Goal: Transaction & Acquisition: Purchase product/service

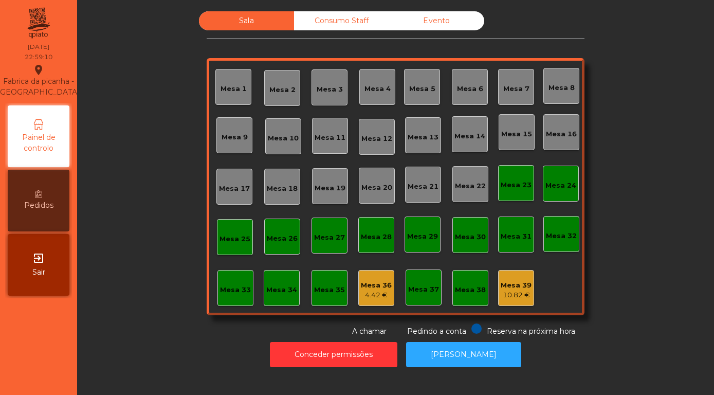
click at [22, 266] on div "exit_to_app Sair" at bounding box center [39, 265] width 62 height 62
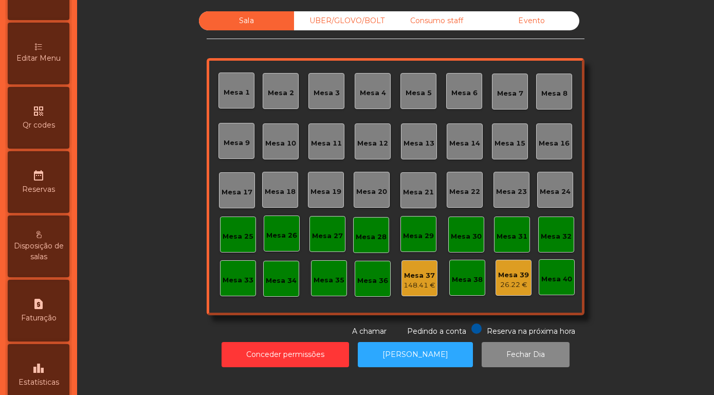
scroll to position [294, 0]
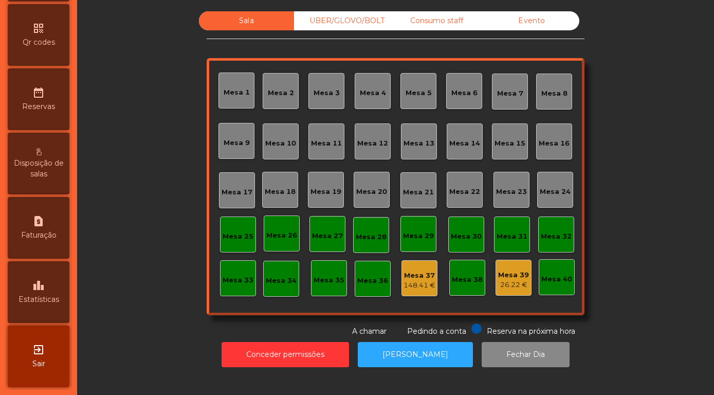
click at [39, 291] on icon "leaderboard" at bounding box center [38, 285] width 12 height 12
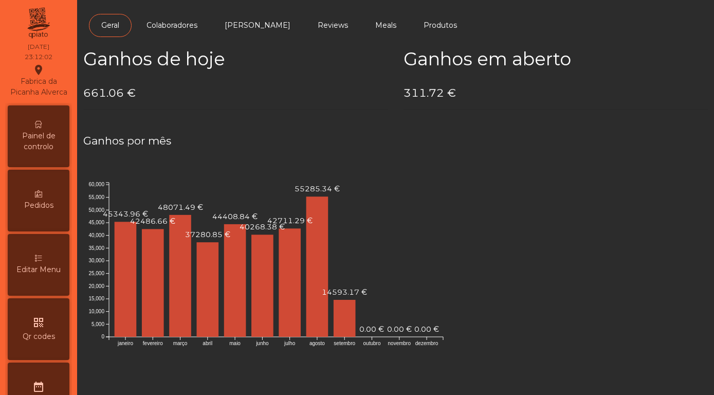
click at [41, 147] on span "Painel de controlo" at bounding box center [38, 141] width 57 height 22
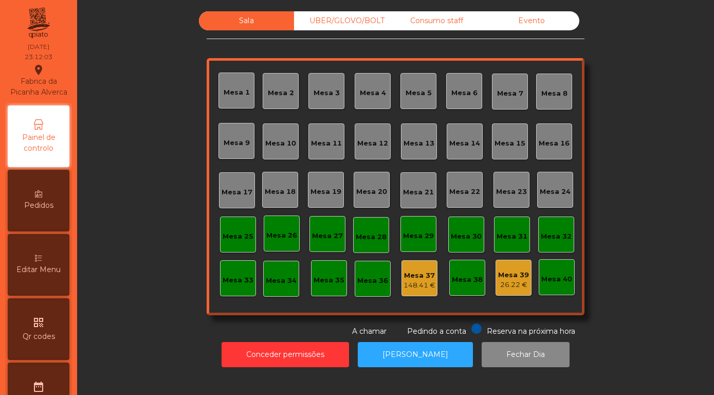
click at [538, 28] on div "Evento" at bounding box center [531, 20] width 95 height 19
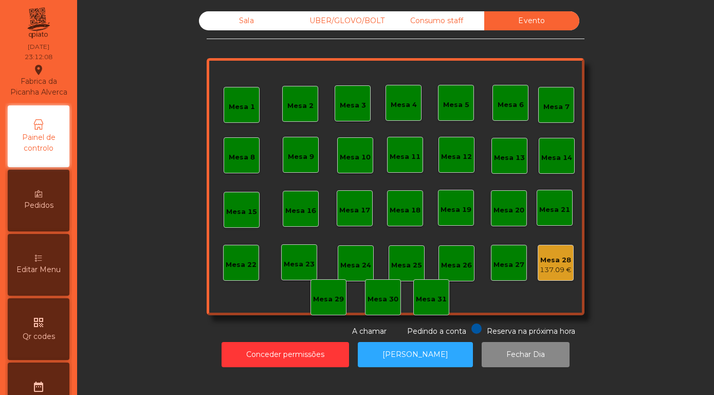
click at [560, 275] on div "137.09 €" at bounding box center [555, 270] width 32 height 10
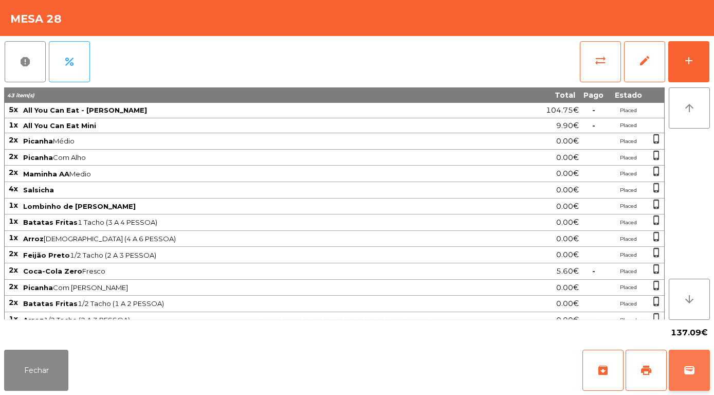
click at [685, 376] on span "wallet" at bounding box center [689, 370] width 12 height 12
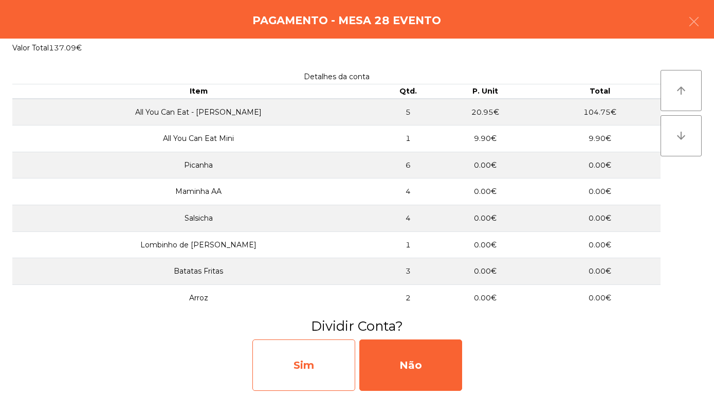
click at [304, 373] on div "Sim" at bounding box center [303, 364] width 103 height 51
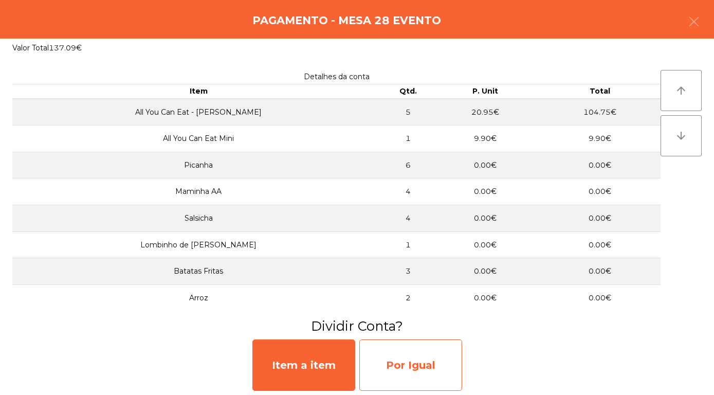
click at [416, 370] on div "Por Igual" at bounding box center [410, 364] width 103 height 51
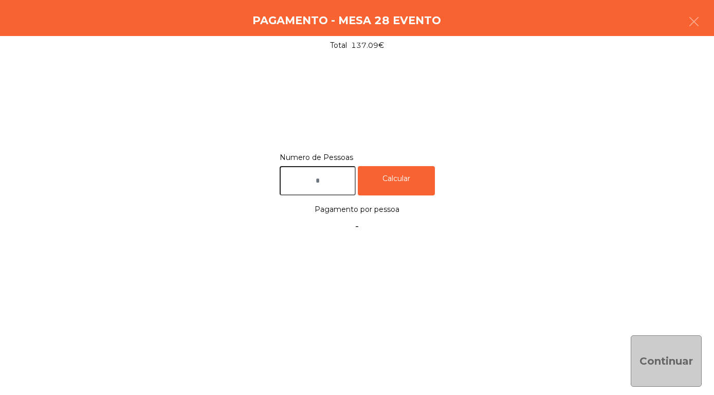
click at [317, 179] on input "text" at bounding box center [317, 180] width 76 height 29
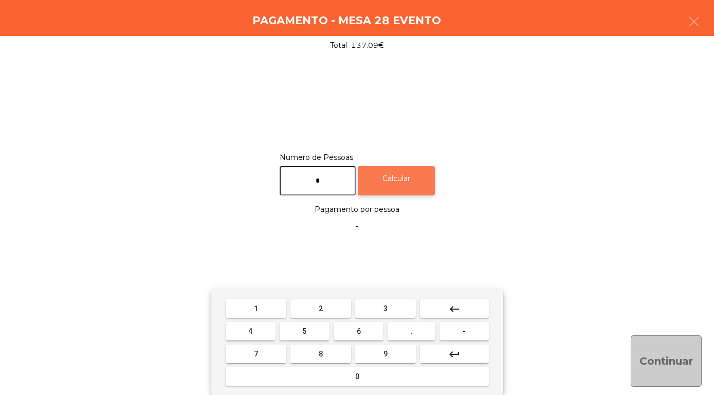
type input "*"
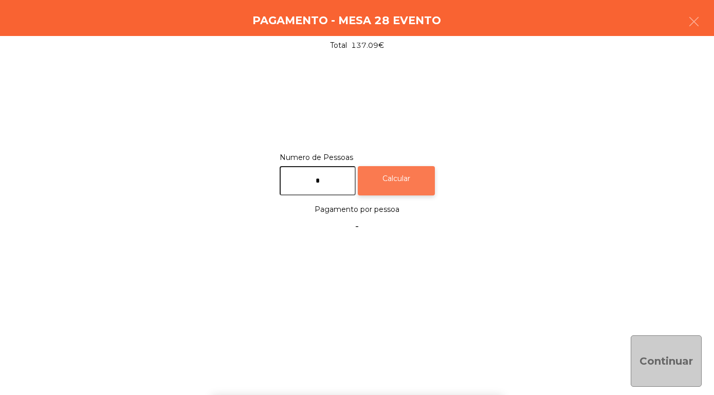
click at [401, 185] on div "Calcular" at bounding box center [396, 180] width 77 height 29
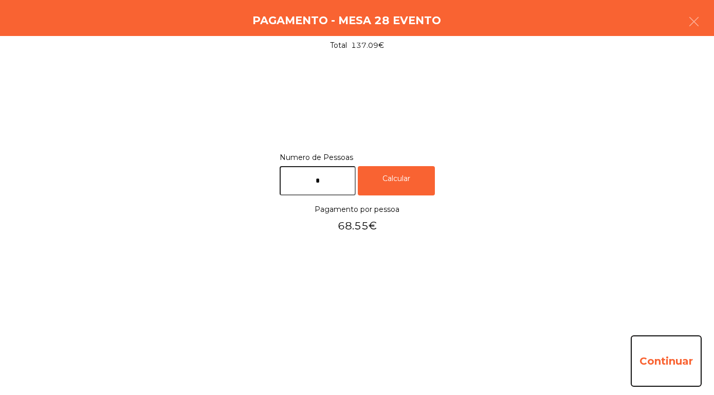
click at [655, 368] on button "Continuar" at bounding box center [665, 360] width 71 height 51
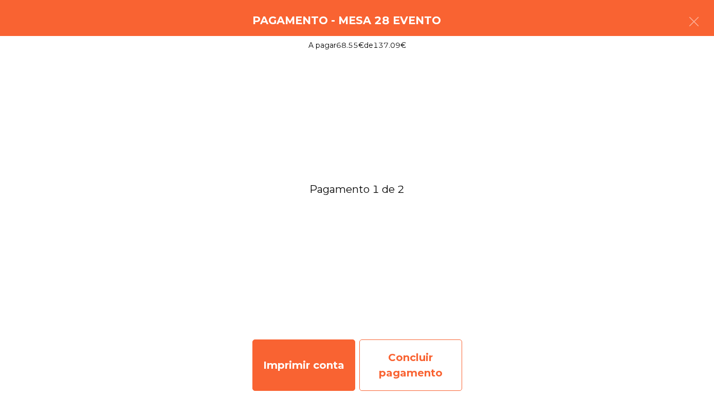
click at [385, 370] on div "Concluir pagamento" at bounding box center [410, 364] width 103 height 51
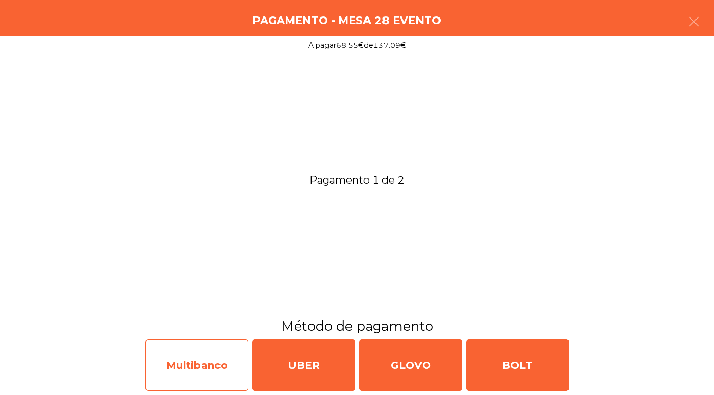
click at [194, 369] on div "Multibanco" at bounding box center [196, 364] width 103 height 51
select select "**"
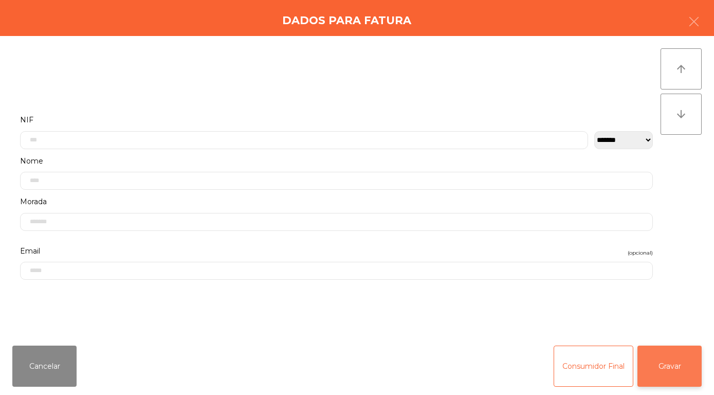
click at [662, 375] on button "Gravar" at bounding box center [669, 365] width 64 height 41
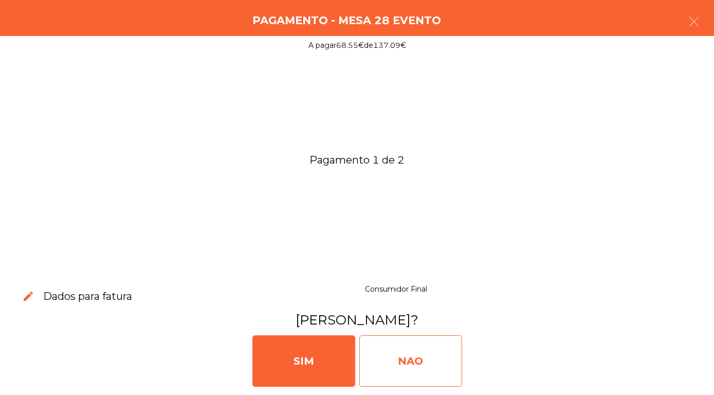
click at [413, 364] on div "NAO" at bounding box center [410, 360] width 103 height 51
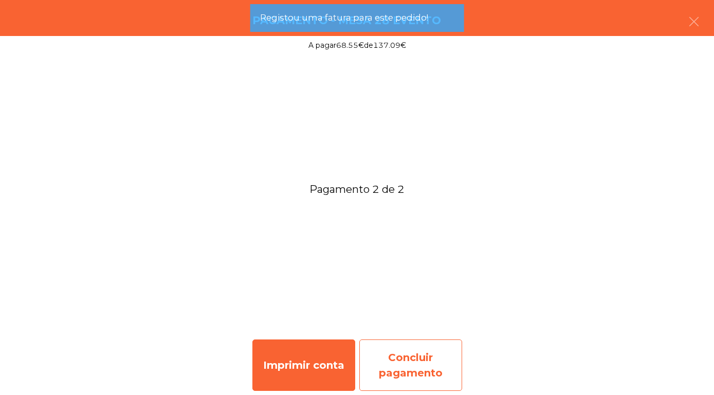
click at [398, 364] on div "Concluir pagamento" at bounding box center [410, 364] width 103 height 51
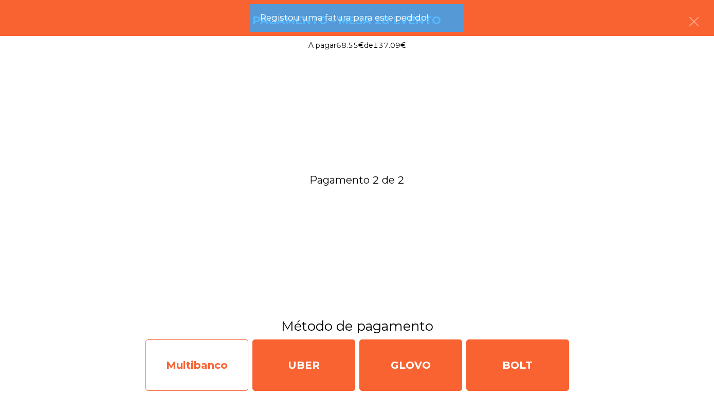
click at [185, 365] on div "Multibanco" at bounding box center [196, 364] width 103 height 51
select select "**"
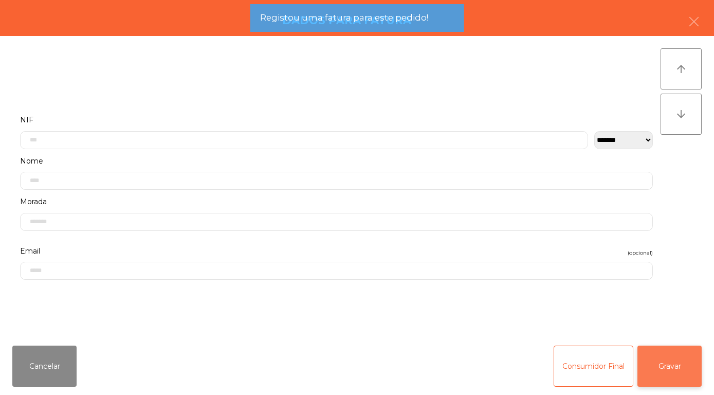
click at [666, 371] on button "Gravar" at bounding box center [669, 365] width 64 height 41
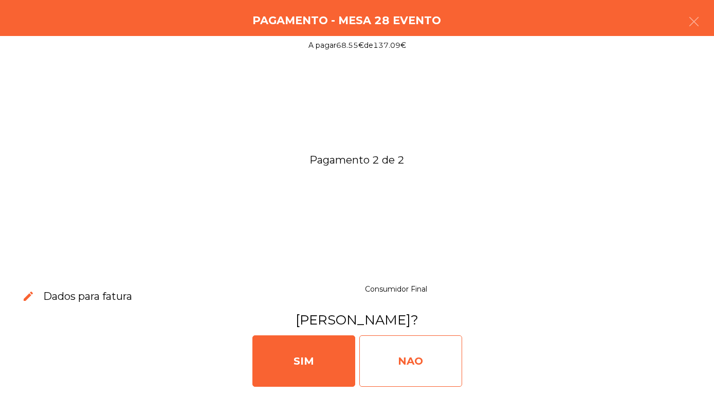
click at [384, 358] on div "NAO" at bounding box center [410, 360] width 103 height 51
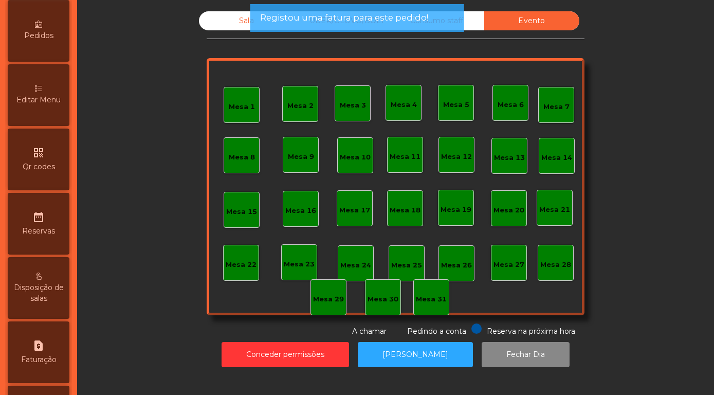
scroll to position [294, 0]
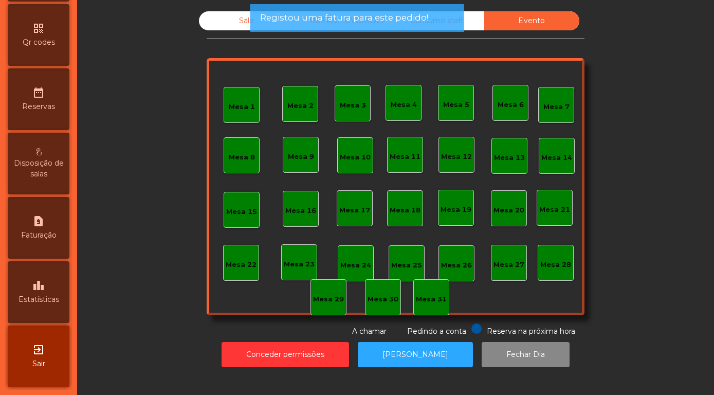
click at [38, 291] on icon "leaderboard" at bounding box center [38, 285] width 12 height 12
